Goal: Use online tool/utility

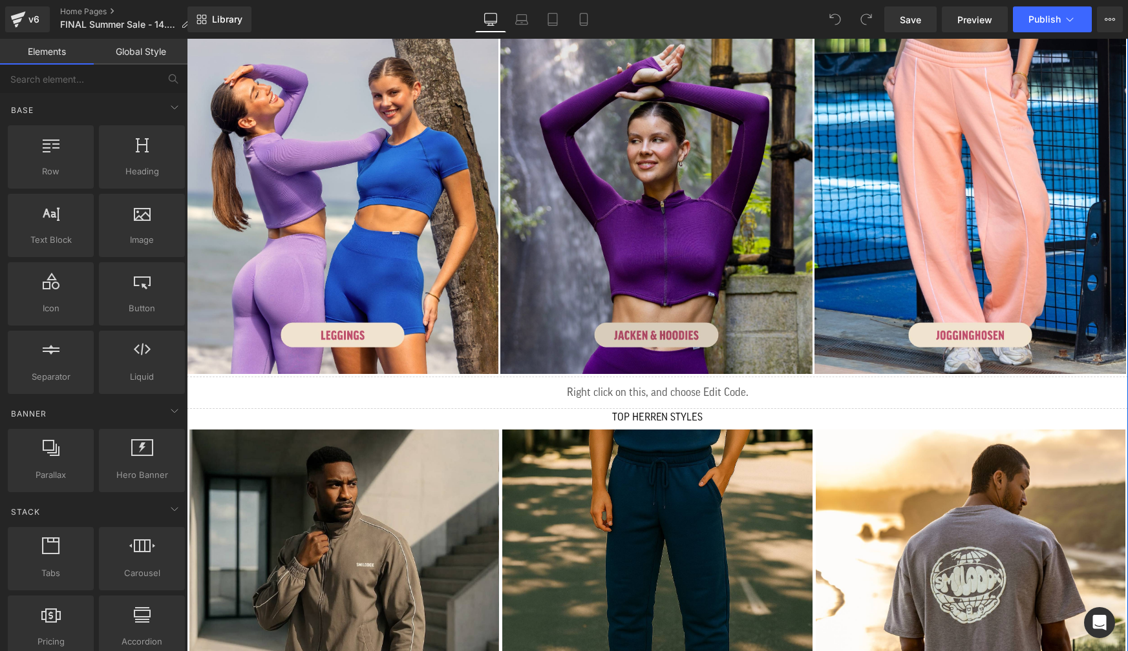
scroll to position [701, 0]
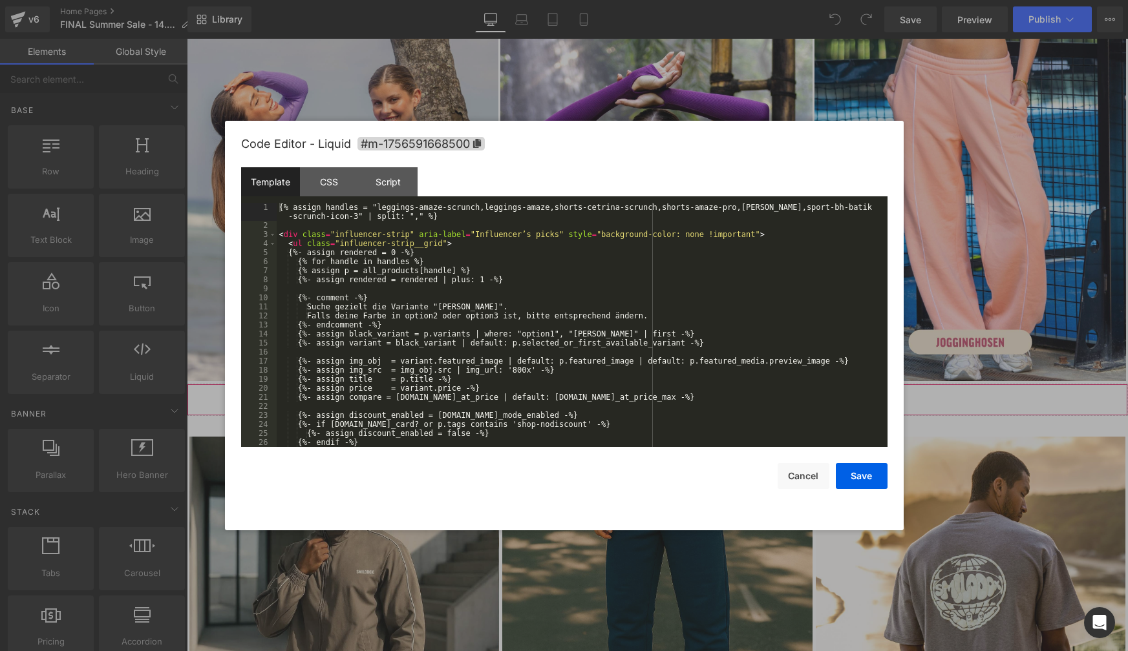
click at [643, 0] on div "You are previewing how the will restyle your page. You can not edit Elements in…" at bounding box center [564, 0] width 1128 height 0
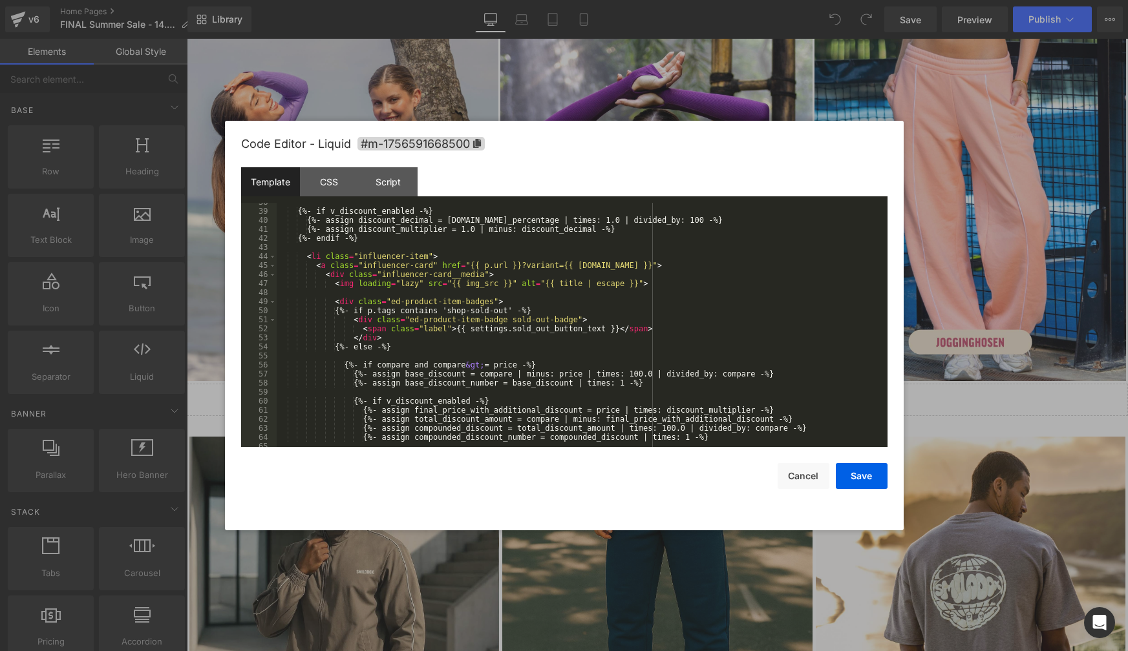
scroll to position [388, 0]
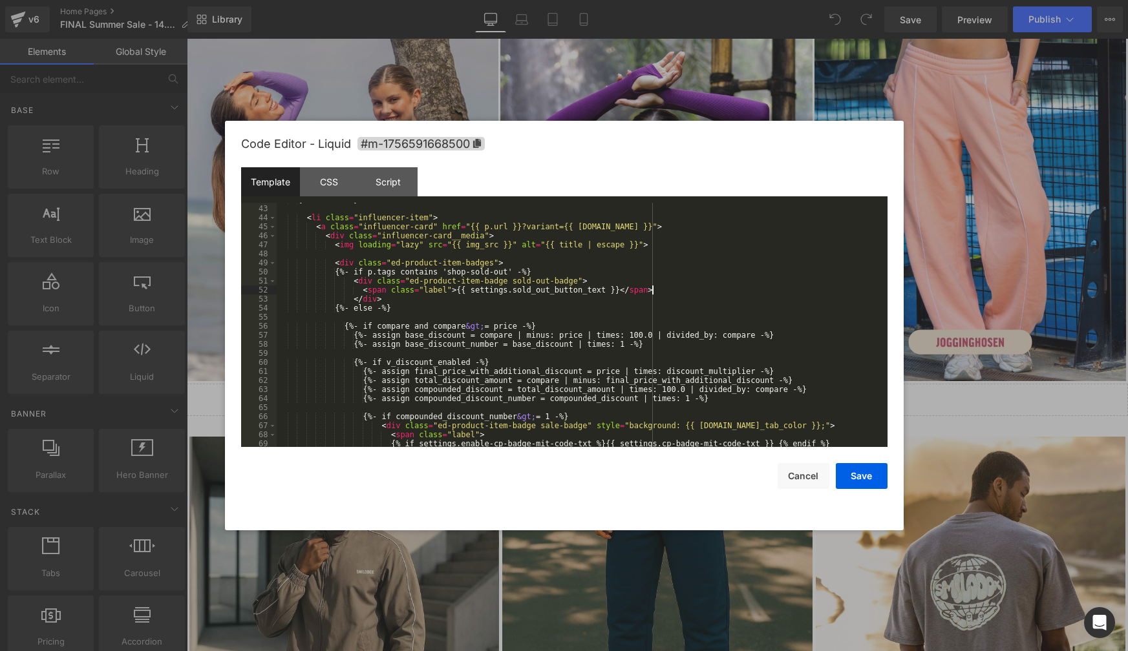
click at [767, 293] on div "{%- endif -%} < li class = "influencer-item" > < a class = "influencer-card" hr…" at bounding box center [580, 326] width 606 height 262
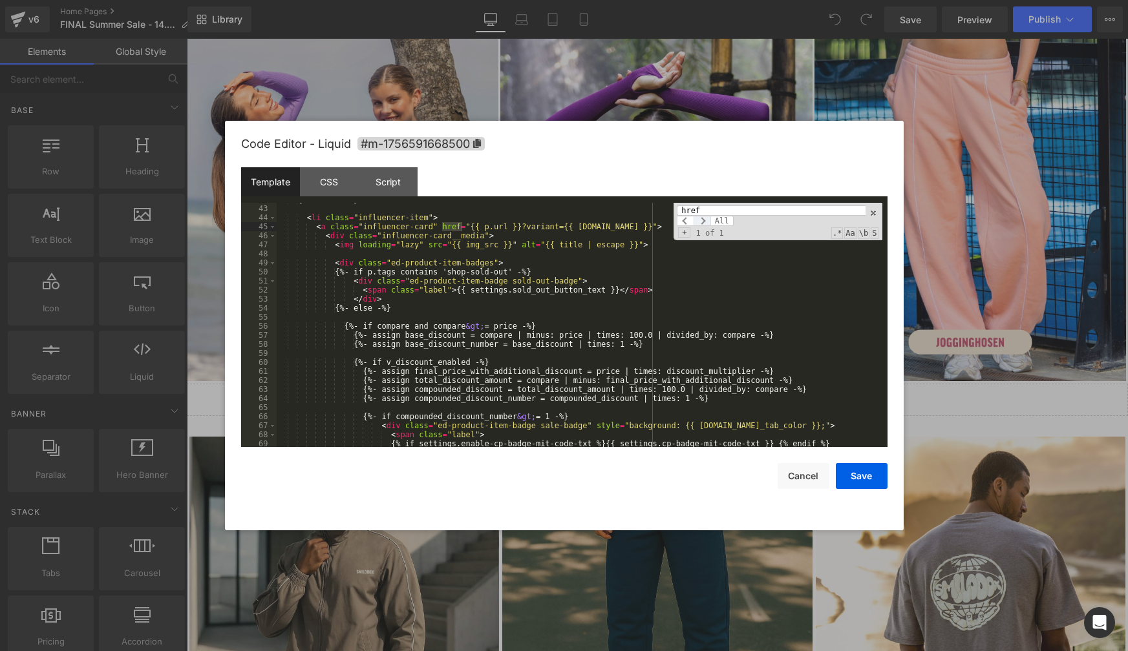
type input "href"
click at [701, 220] on span at bounding box center [701, 221] width 17 height 10
click at [872, 214] on span at bounding box center [873, 213] width 9 height 9
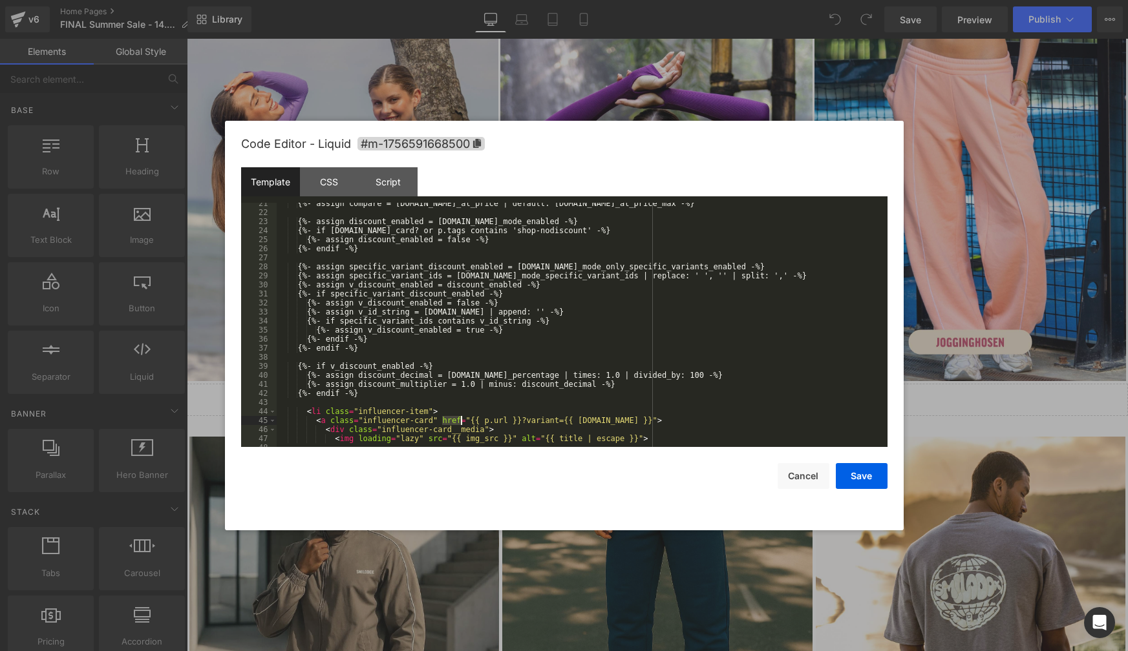
scroll to position [233, 0]
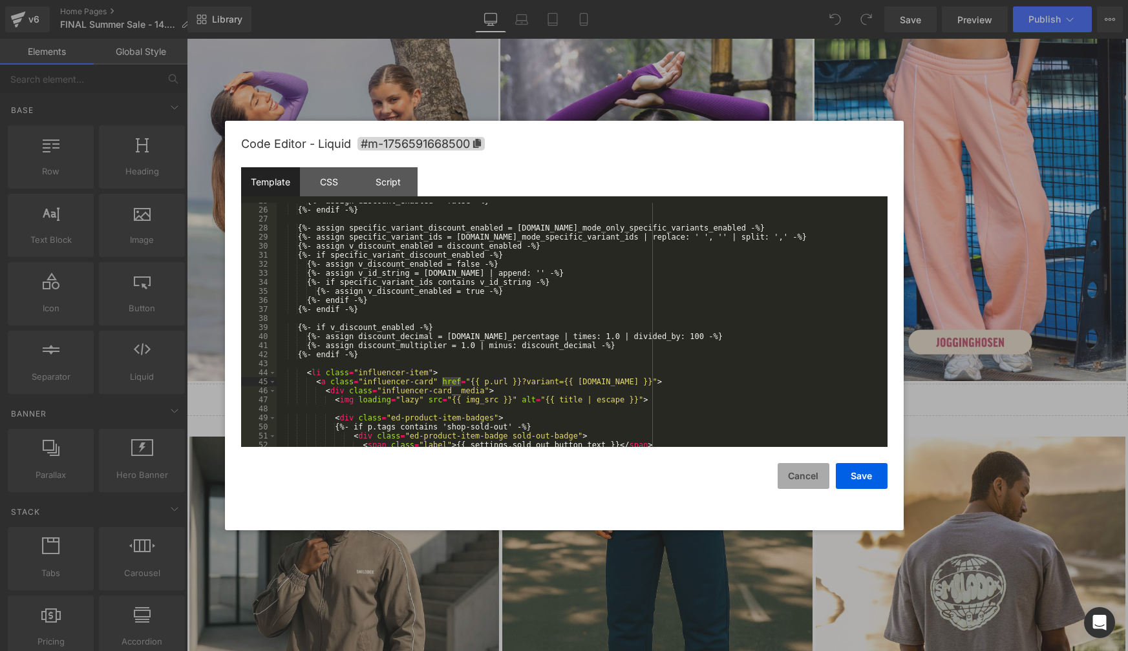
click at [799, 476] on button "Cancel" at bounding box center [803, 476] width 52 height 26
